Goal: Task Accomplishment & Management: Use online tool/utility

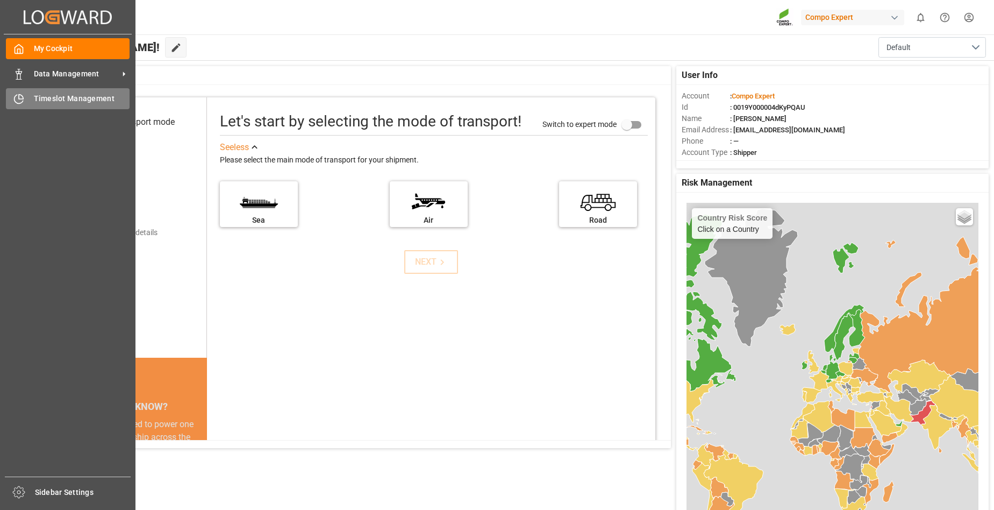
click at [56, 94] on span "Timeslot Management" at bounding box center [82, 98] width 96 height 11
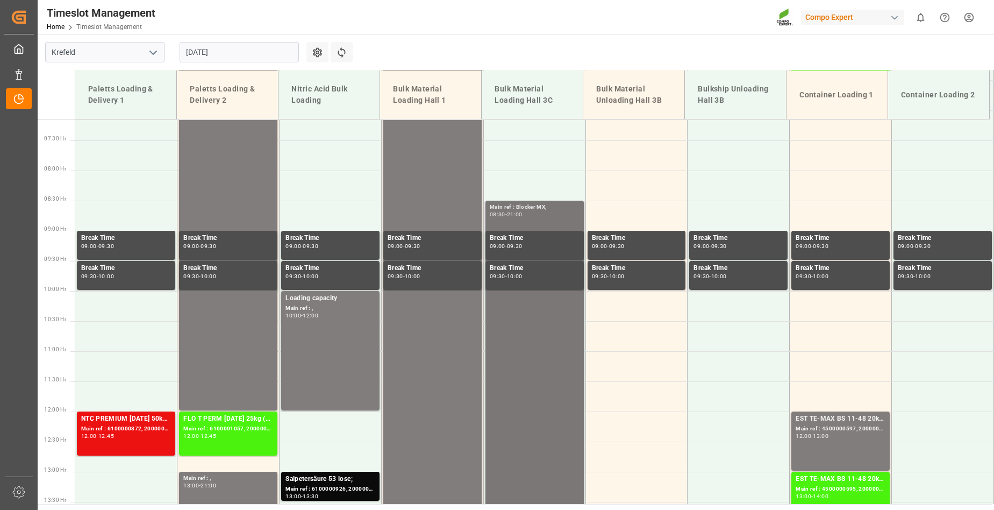
scroll to position [430, 0]
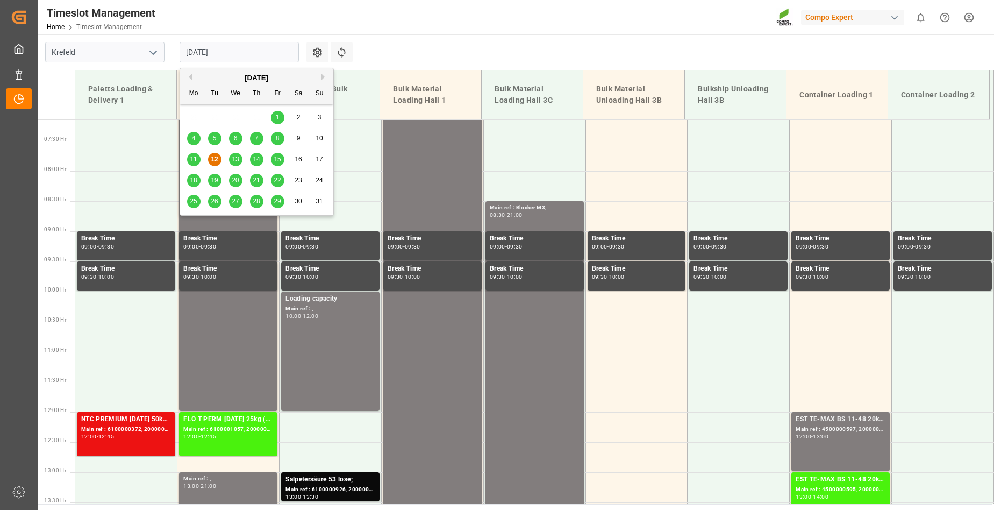
click at [260, 54] on input "12.08.2025" at bounding box center [239, 52] width 119 height 20
click at [235, 161] on span "13" at bounding box center [235, 159] width 7 height 8
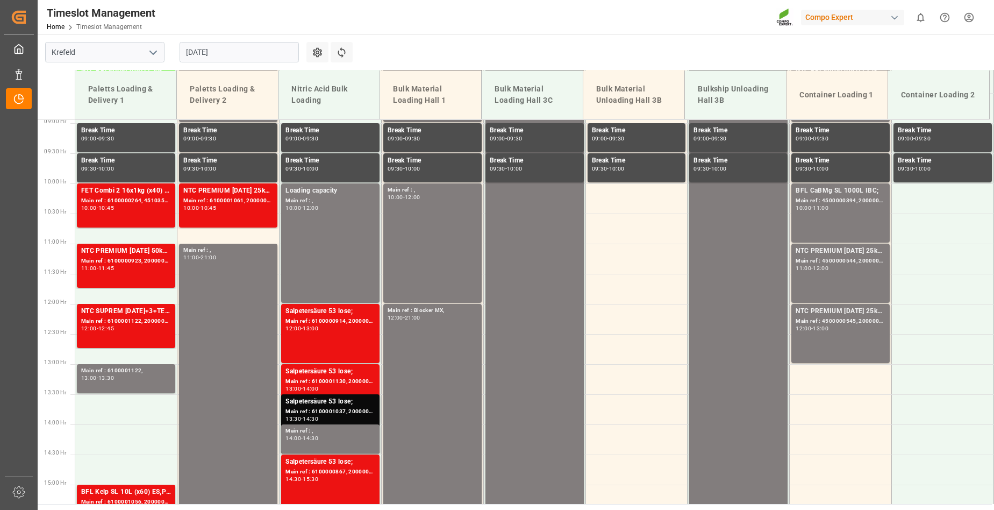
scroll to position [255, 0]
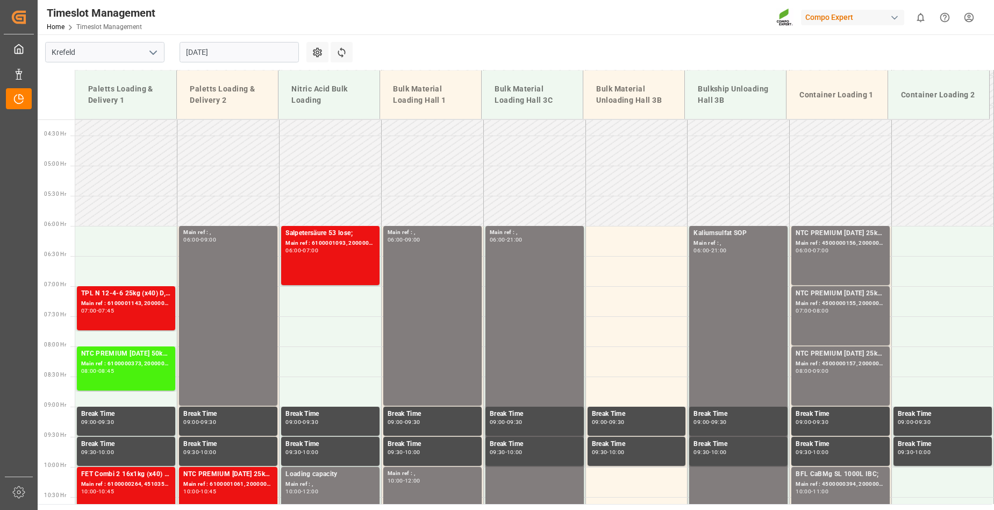
click at [239, 52] on input "13.08.2025" at bounding box center [239, 52] width 119 height 20
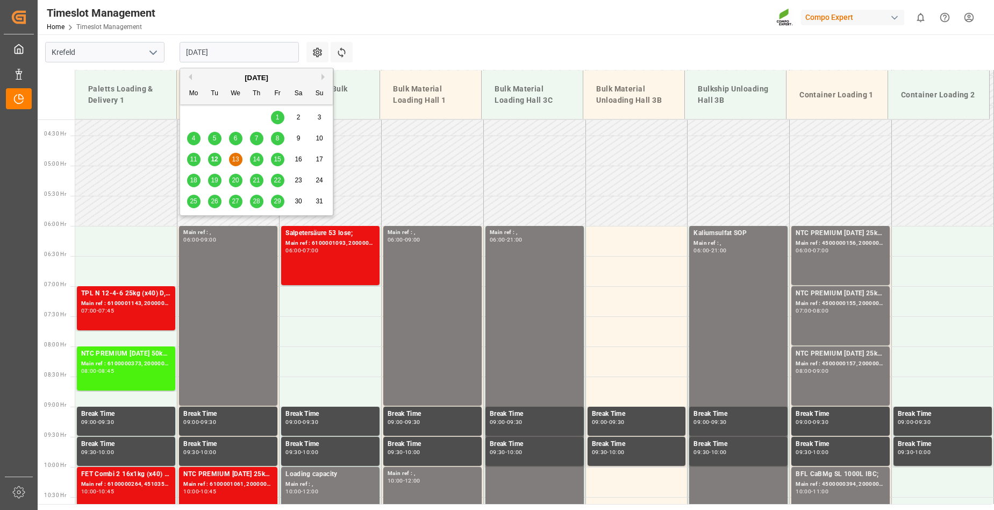
click at [258, 162] on span "14" at bounding box center [256, 159] width 7 height 8
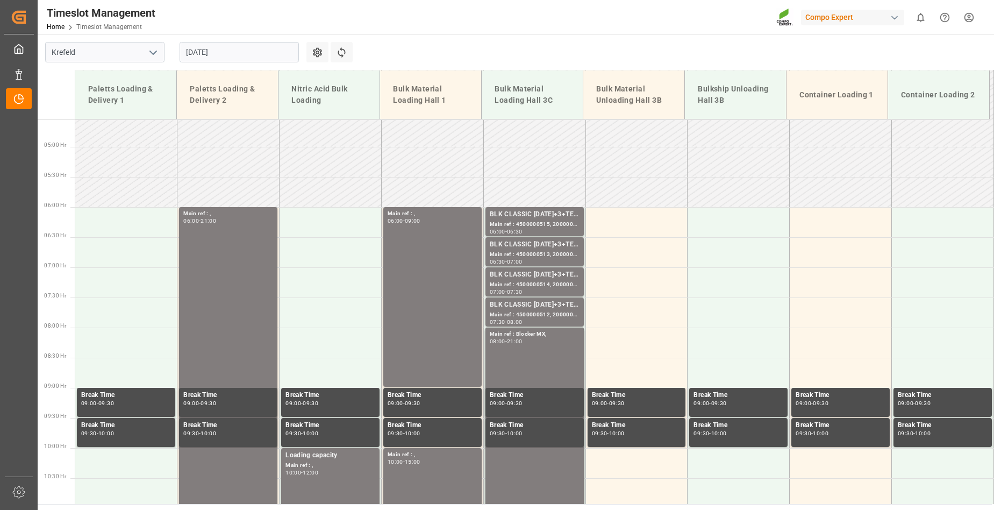
scroll to position [269, 0]
